Goal: Check status

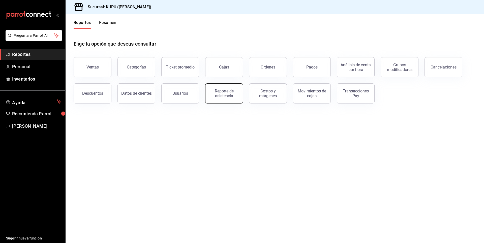
click at [227, 91] on div "Reporte de asistencia" at bounding box center [223, 94] width 31 height 10
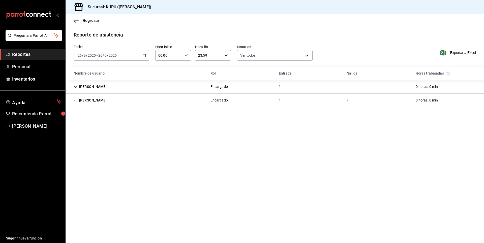
click at [77, 103] on div "[PERSON_NAME]" at bounding box center [90, 100] width 41 height 9
click at [76, 103] on div "[PERSON_NAME]" at bounding box center [90, 100] width 41 height 9
